Goal: Task Accomplishment & Management: Manage account settings

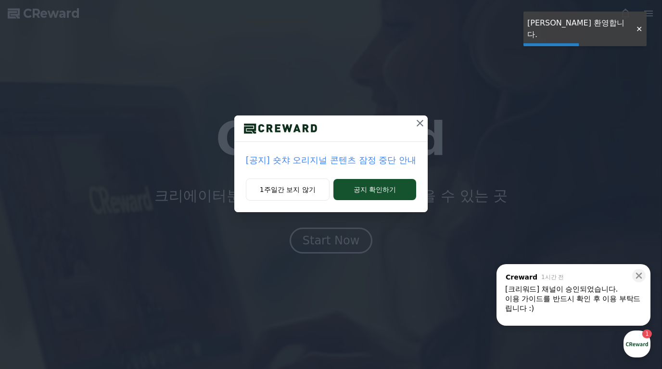
click at [635, 25] on div at bounding box center [638, 29] width 15 height 9
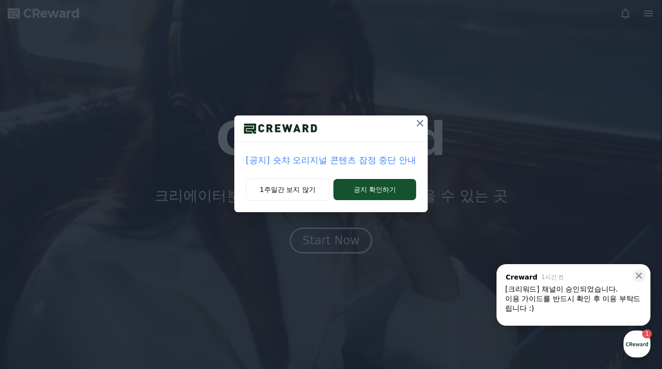
click at [424, 119] on icon at bounding box center [420, 123] width 12 height 12
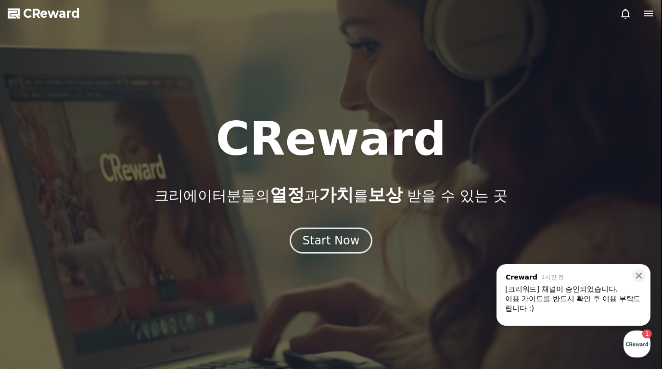
click at [656, 9] on div at bounding box center [331, 184] width 662 height 369
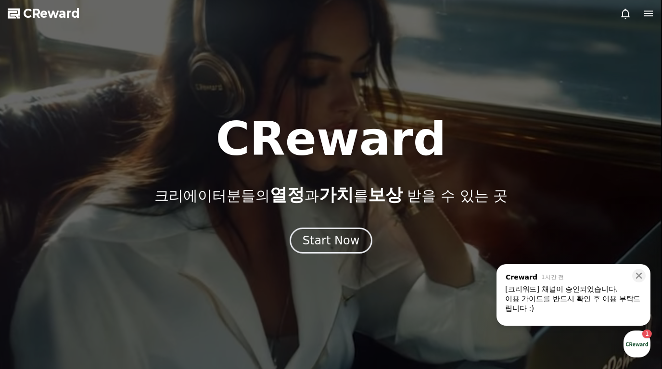
click at [655, 10] on div at bounding box center [331, 184] width 662 height 369
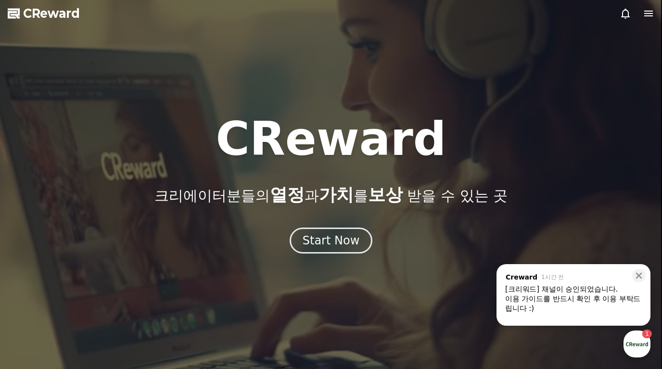
click at [652, 11] on icon at bounding box center [648, 14] width 9 height 6
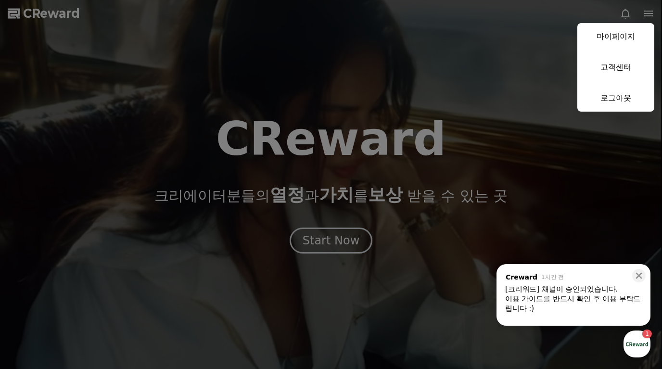
click at [614, 38] on link "마이페이지" at bounding box center [616, 36] width 77 height 27
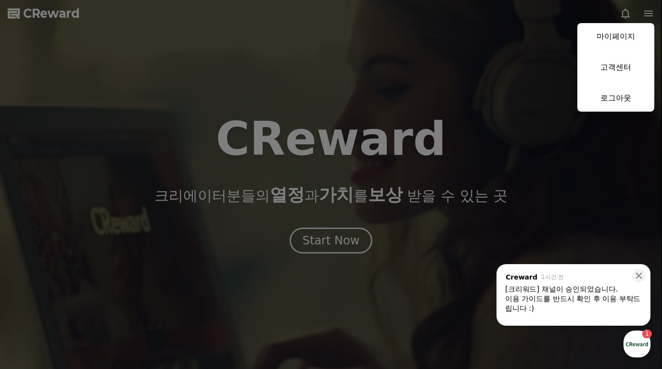
select select "**********"
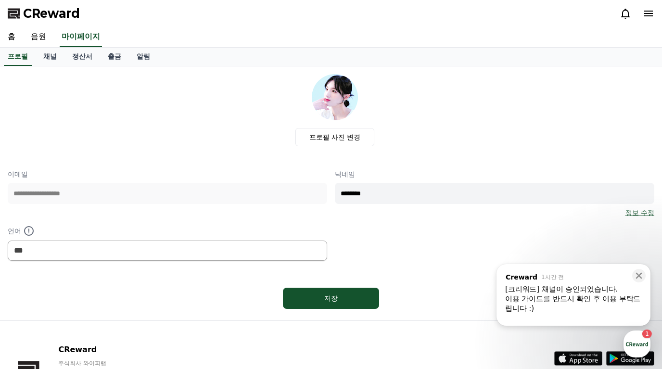
click at [62, 57] on link "채널" at bounding box center [50, 57] width 29 height 18
